Goal: Task Accomplishment & Management: Manage account settings

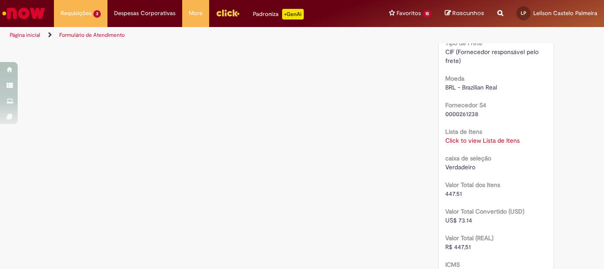
scroll to position [847, 0]
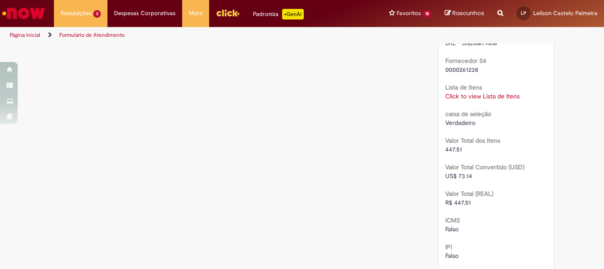
click at [464, 93] on link "Click to view Lista de Itens" at bounding box center [482, 96] width 74 height 8
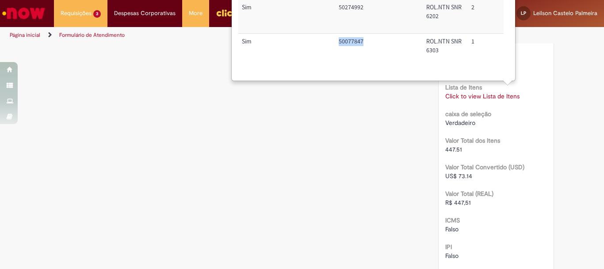
drag, startPoint x: 339, startPoint y: 41, endPoint x: 365, endPoint y: 40, distance: 26.6
click at [365, 40] on td "50077847" at bounding box center [379, 51] width 88 height 34
copy td "50077847"
drag, startPoint x: 339, startPoint y: 7, endPoint x: 377, endPoint y: 7, distance: 38.5
click at [377, 7] on td "50274992" at bounding box center [379, 17] width 88 height 34
